Goal: Transaction & Acquisition: Purchase product/service

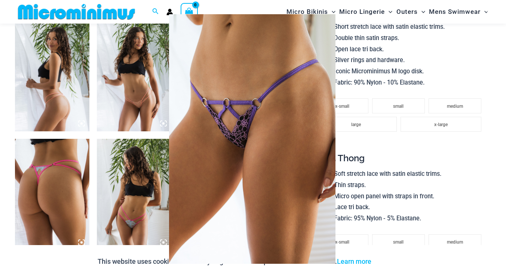
scroll to position [528, 0]
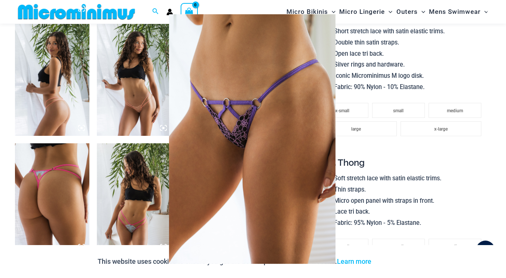
click at [383, 195] on div at bounding box center [253, 139] width 506 height 278
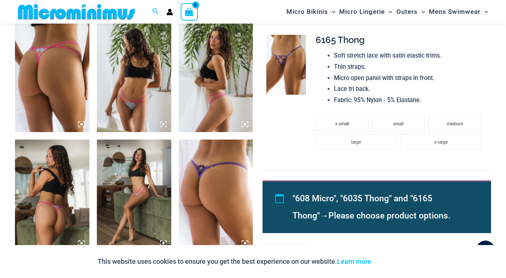
scroll to position [651, 0]
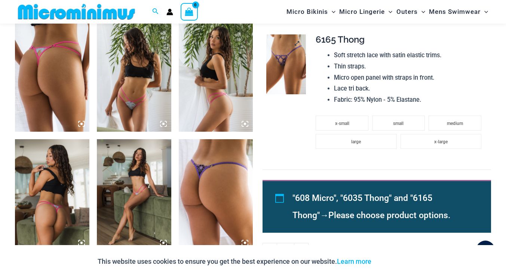
click at [290, 67] on img at bounding box center [286, 63] width 40 height 59
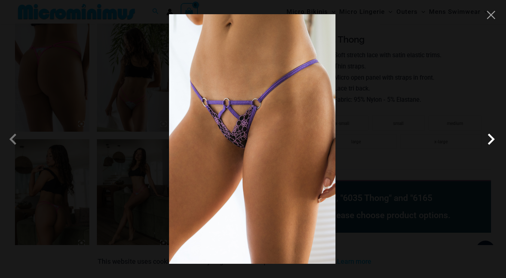
click at [490, 138] on span at bounding box center [491, 139] width 22 height 22
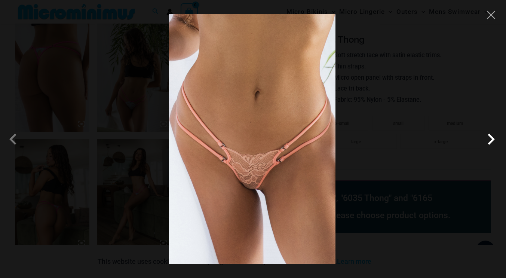
click at [490, 138] on span at bounding box center [491, 139] width 22 height 22
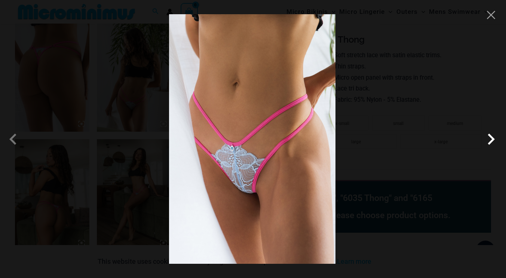
click at [490, 138] on span at bounding box center [491, 139] width 22 height 22
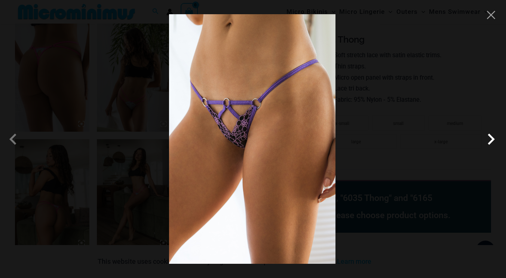
click at [490, 138] on span at bounding box center [491, 139] width 22 height 22
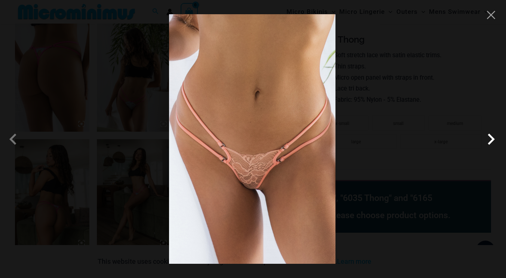
click at [490, 138] on span at bounding box center [491, 139] width 22 height 22
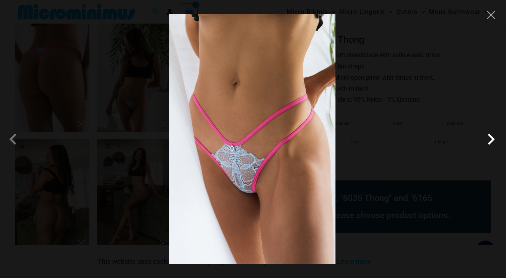
click at [490, 138] on span at bounding box center [491, 139] width 22 height 22
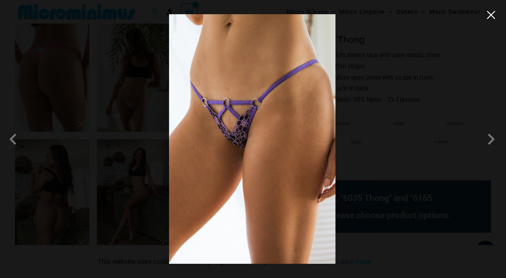
click at [490, 18] on button "Close" at bounding box center [491, 14] width 11 height 11
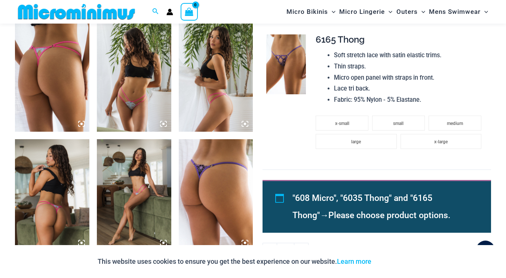
click at [63, 89] on img at bounding box center [52, 75] width 74 height 111
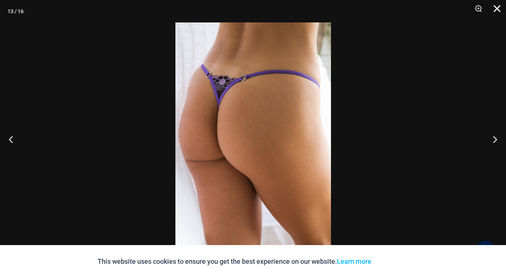
click at [496, 5] on button "Close" at bounding box center [494, 11] width 19 height 22
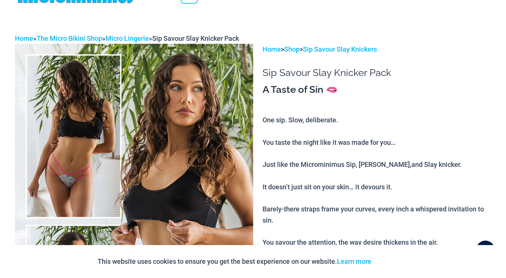
scroll to position [0, 0]
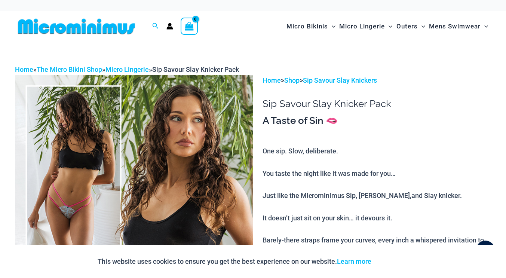
click at [70, 27] on img at bounding box center [76, 26] width 123 height 17
